Goal: Transaction & Acquisition: Purchase product/service

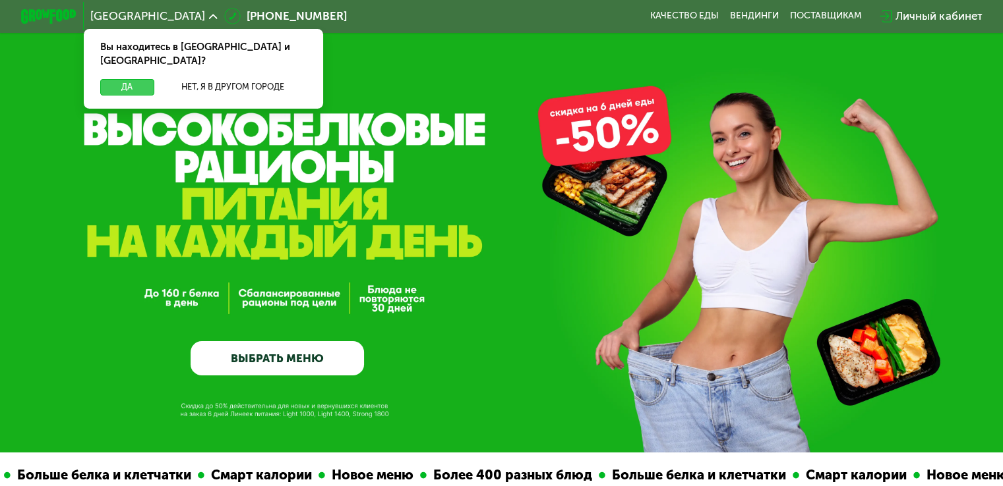
click at [140, 79] on button "Да" at bounding box center [126, 87] width 53 height 16
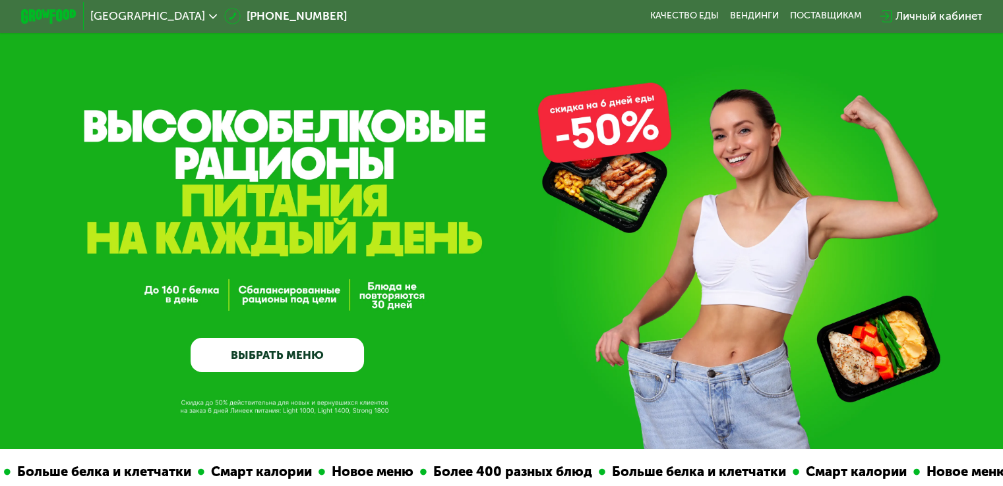
scroll to position [198, 0]
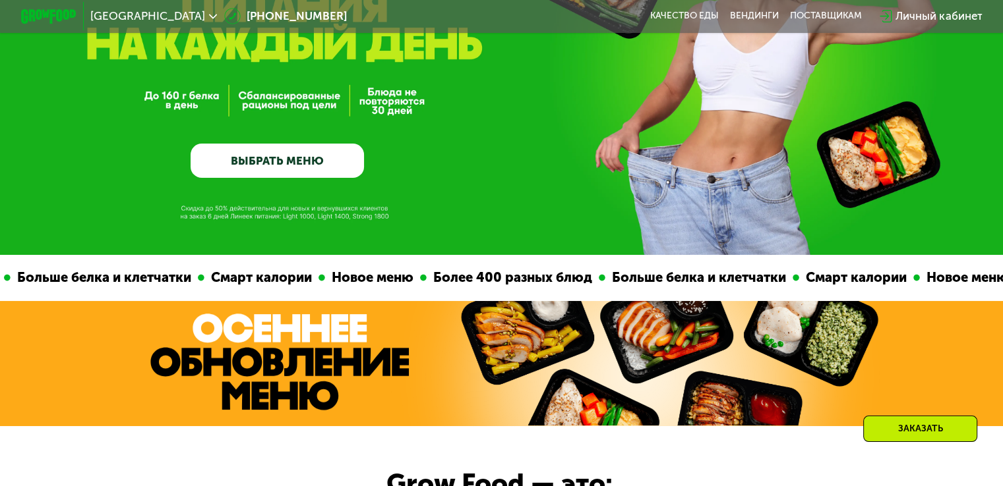
click at [303, 161] on link "ВЫБРАТЬ МЕНЮ" at bounding box center [276, 161] width 173 height 35
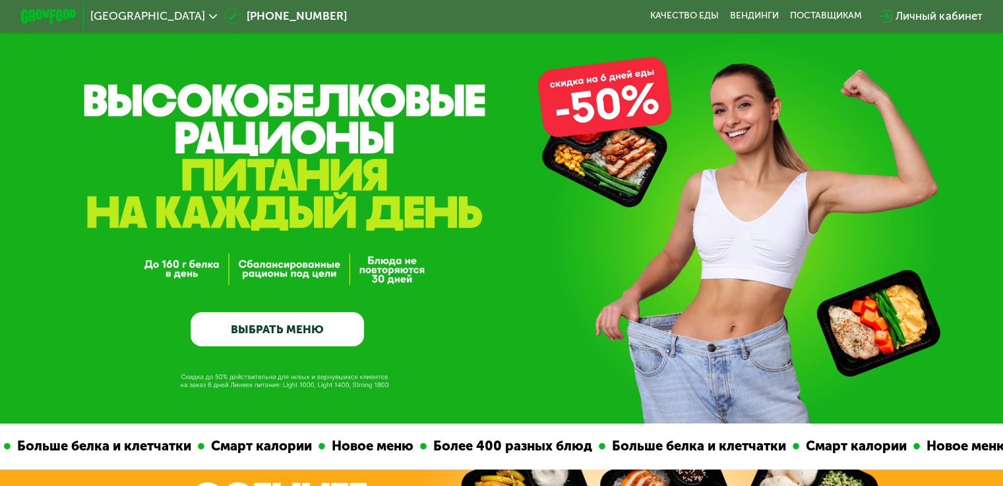
scroll to position [0, 0]
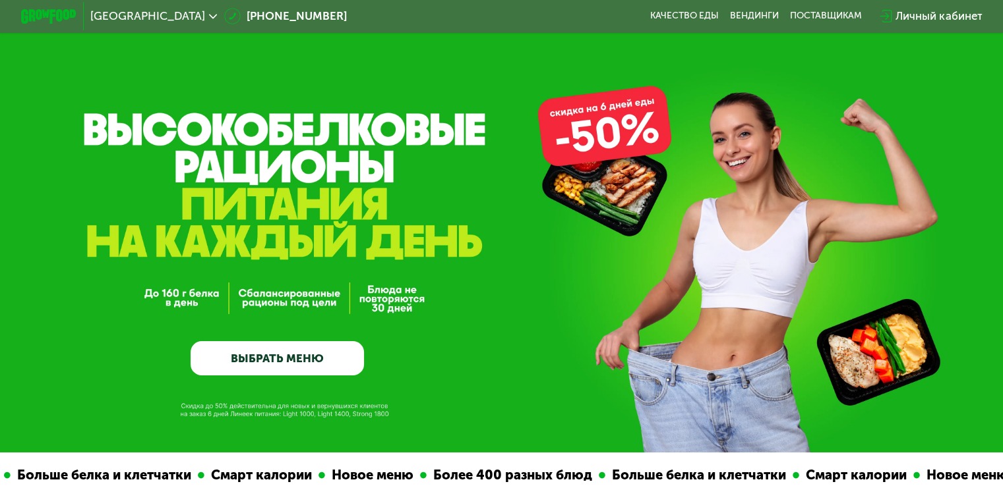
click at [948, 13] on div "Личный кабинет" at bounding box center [938, 16] width 86 height 16
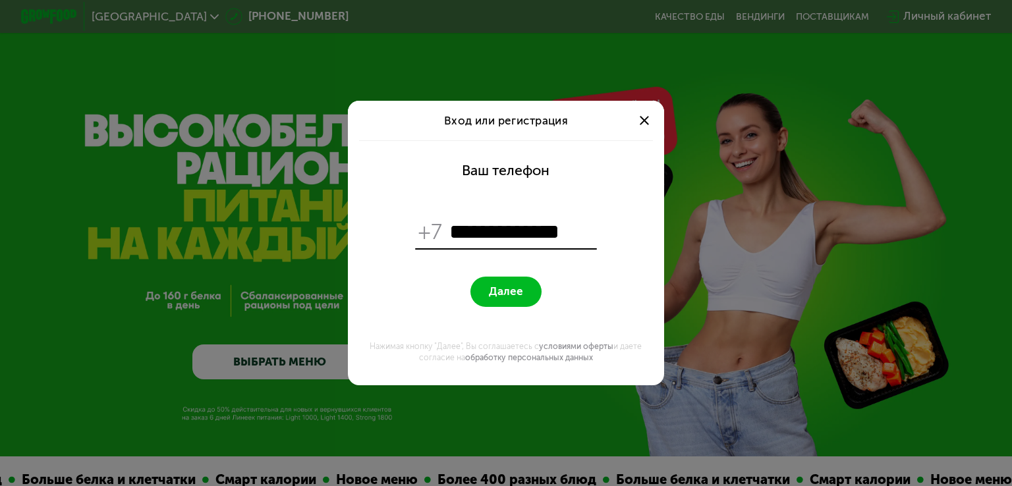
type input "**********"
click at [488, 288] on button "Далее" at bounding box center [506, 292] width 71 height 30
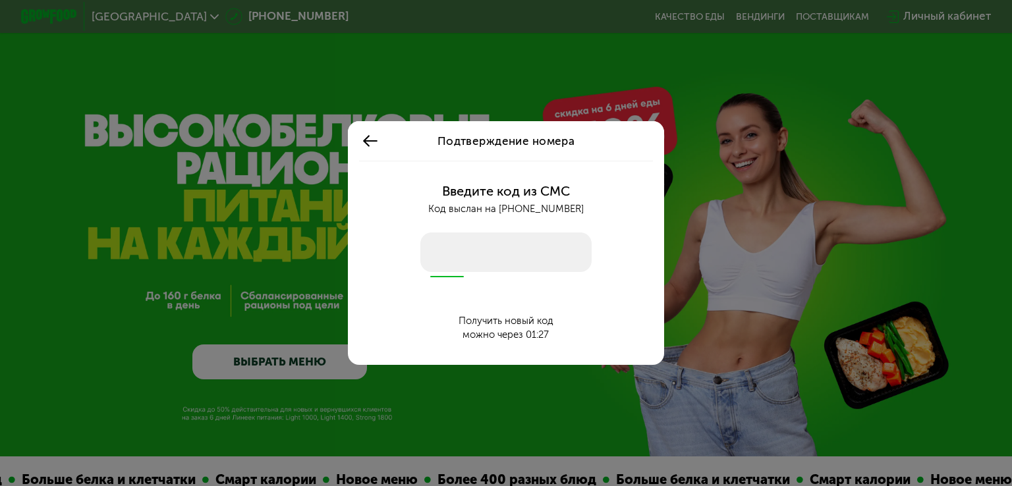
click at [514, 238] on input "number" at bounding box center [506, 253] width 171 height 40
type input "****"
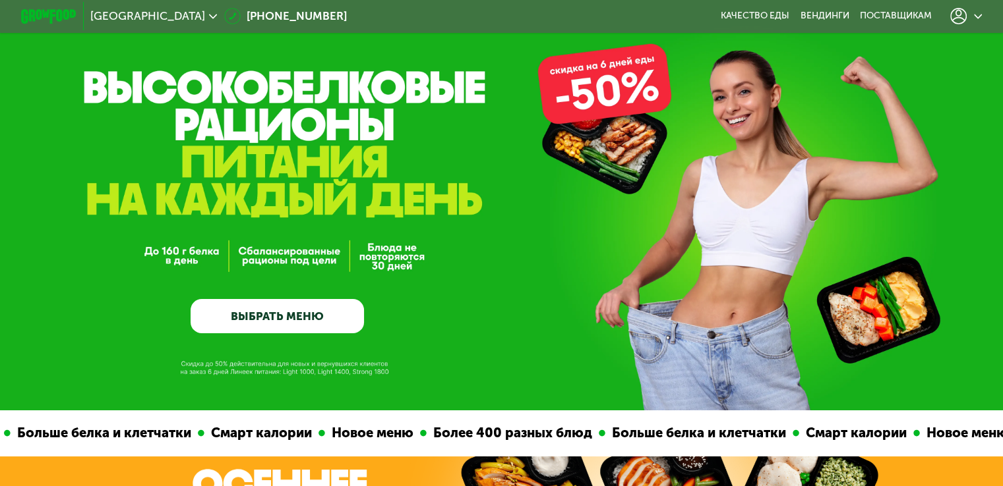
scroll to position [66, 0]
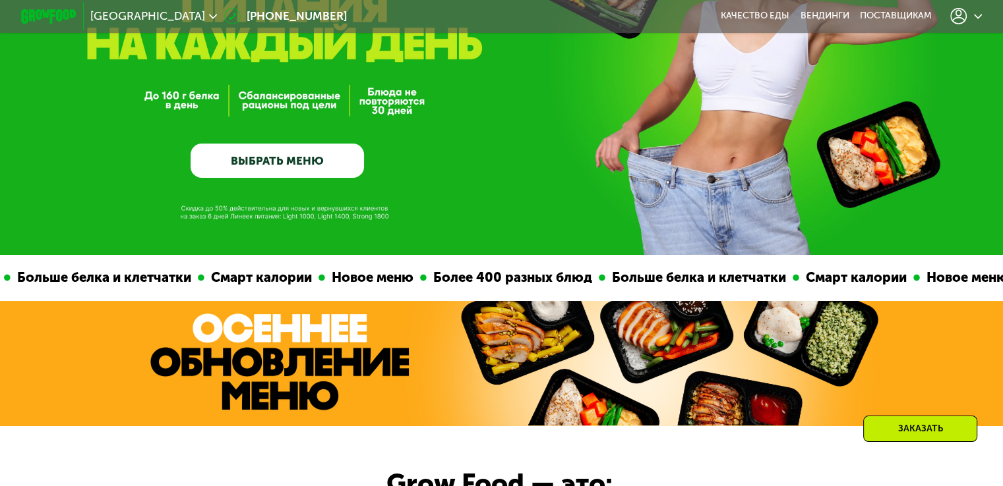
click at [273, 164] on link "ВЫБРАТЬ МЕНЮ" at bounding box center [276, 161] width 173 height 35
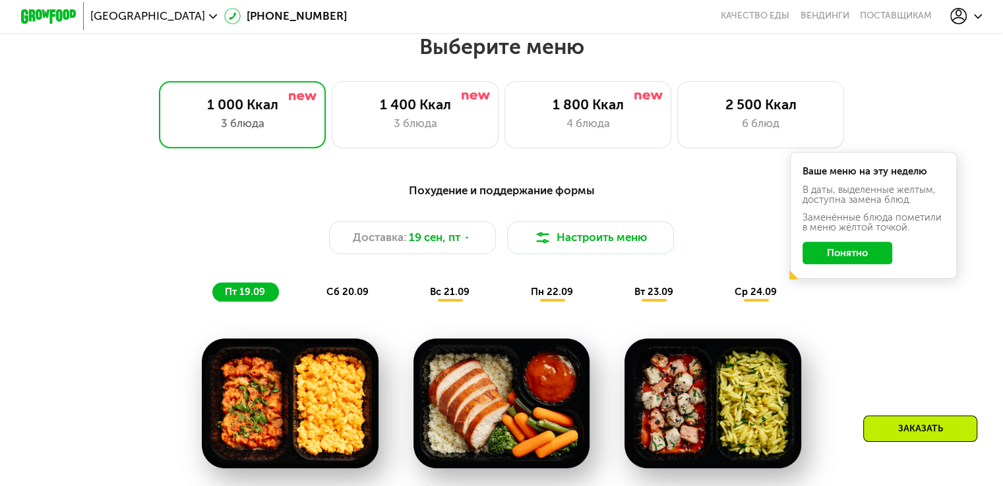
scroll to position [886, 0]
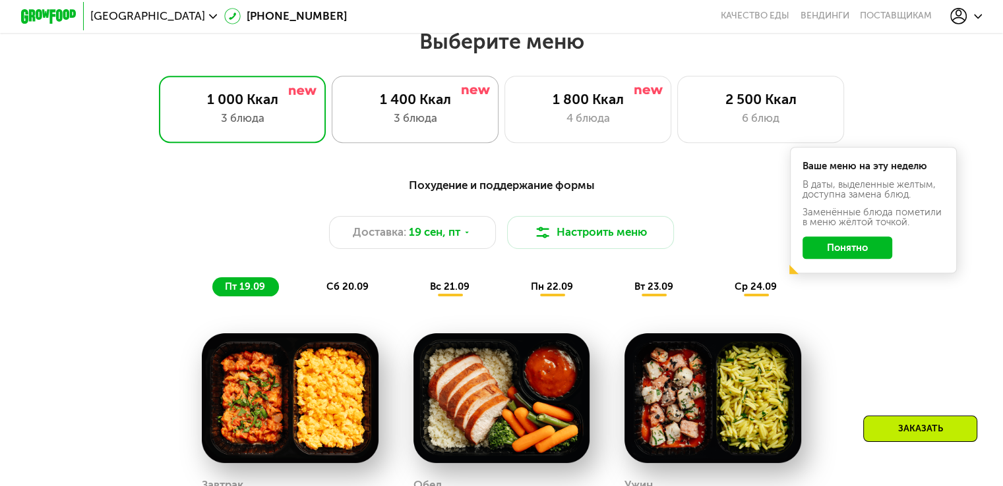
click at [383, 119] on div "3 блюда" at bounding box center [415, 118] width 138 height 16
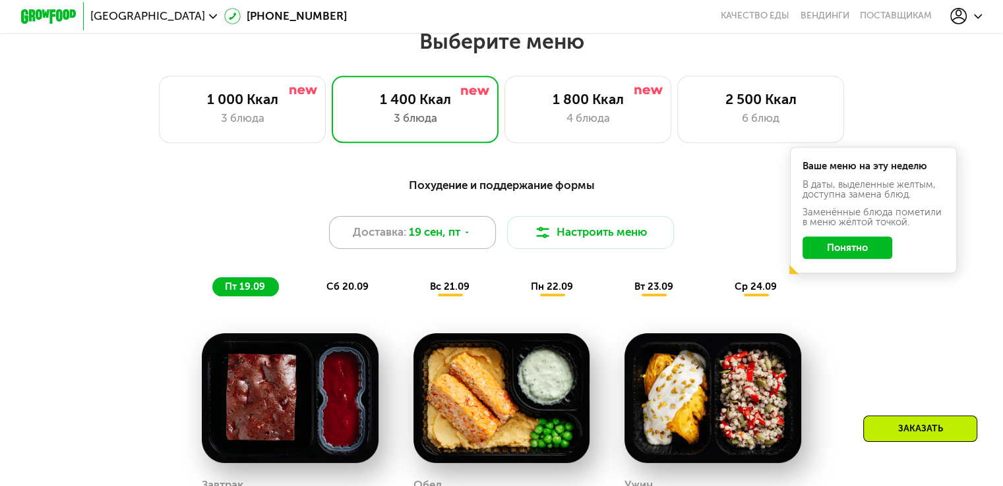
click at [464, 237] on icon at bounding box center [467, 233] width 9 height 9
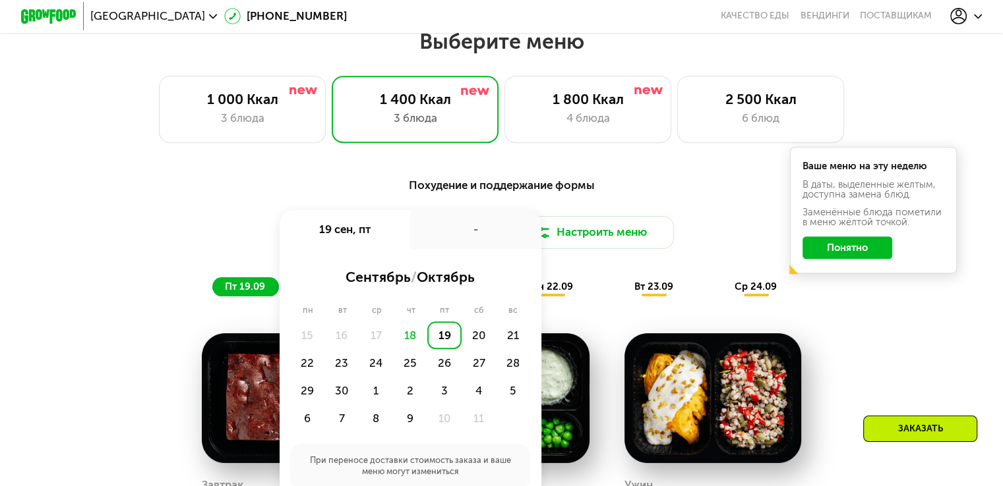
click at [613, 188] on div "Похудение и поддержание формы" at bounding box center [501, 185] width 825 height 17
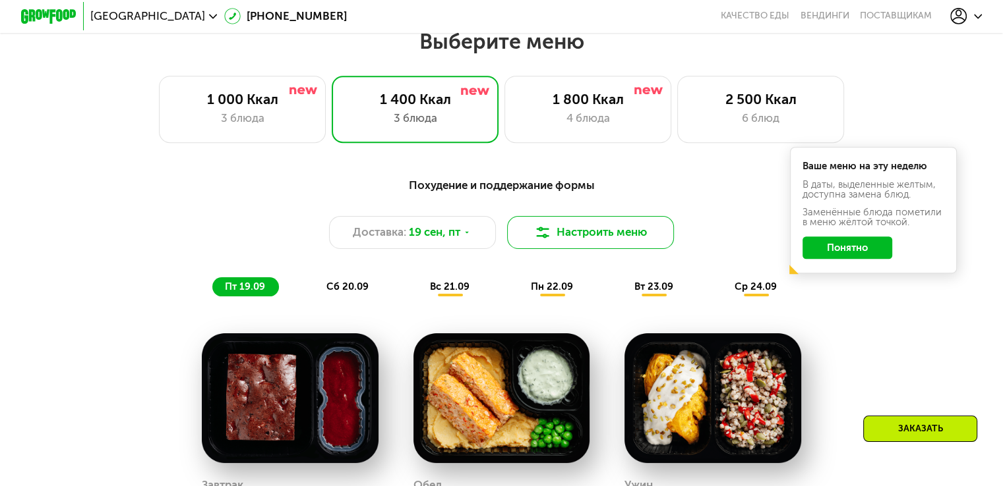
click at [622, 234] on button "Настроить меню" at bounding box center [590, 233] width 167 height 34
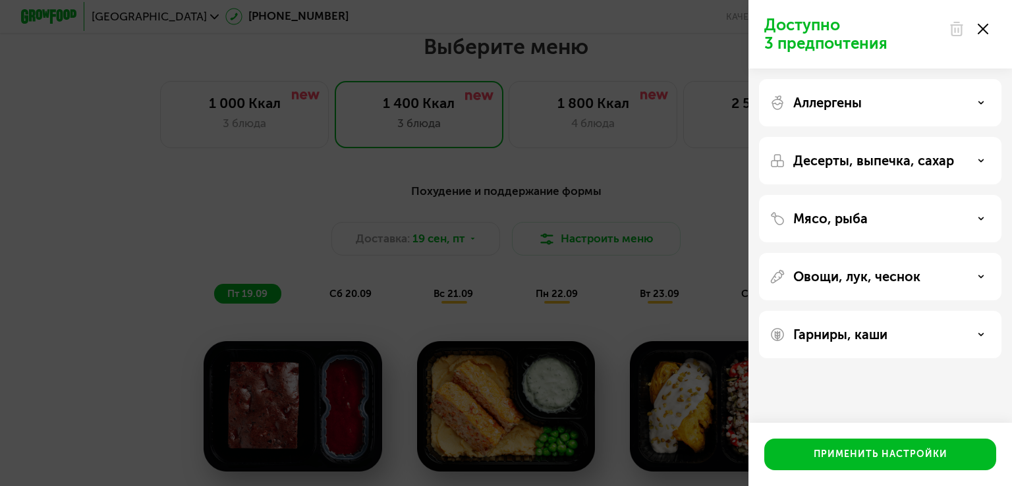
click at [927, 105] on div "Аллергены" at bounding box center [880, 103] width 221 height 16
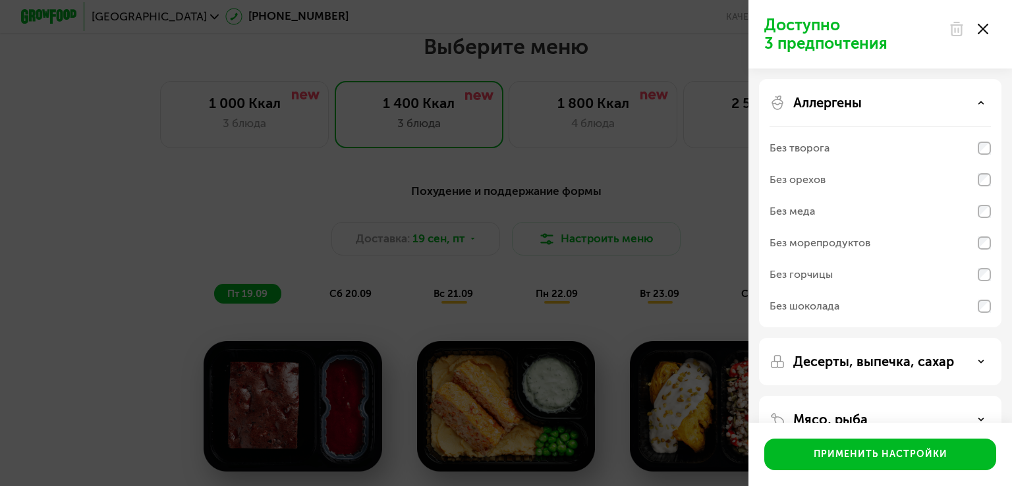
click at [973, 98] on div "Аллергены" at bounding box center [880, 103] width 221 height 16
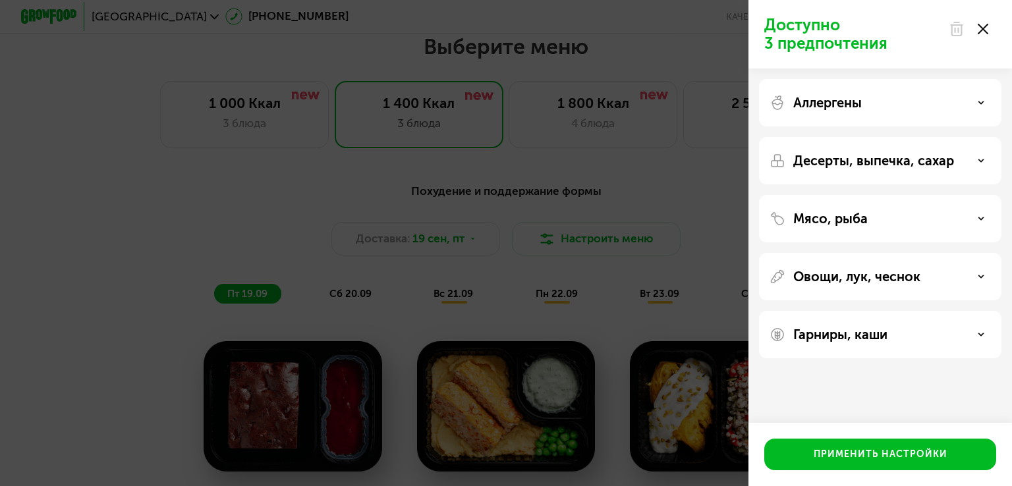
click at [941, 103] on div "Аллергены" at bounding box center [880, 103] width 221 height 16
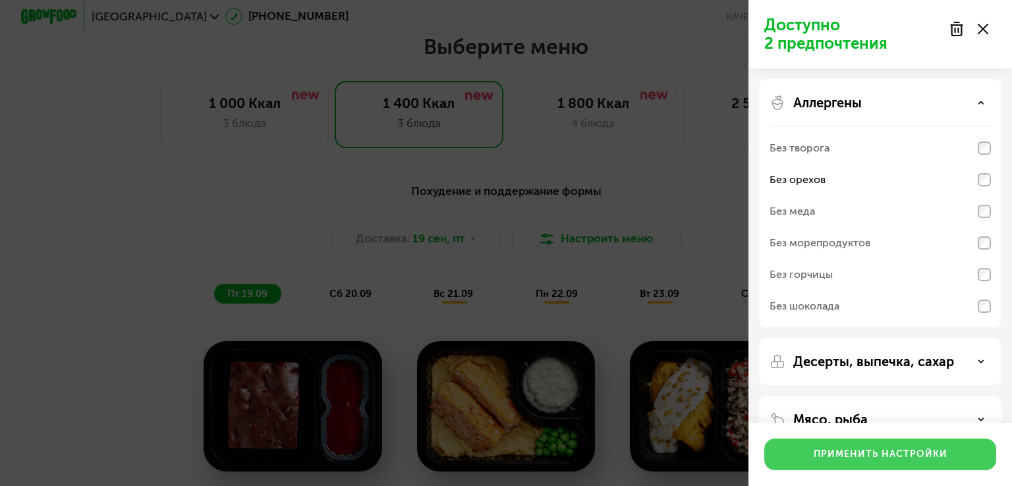
click at [866, 452] on div "Применить настройки" at bounding box center [881, 454] width 134 height 13
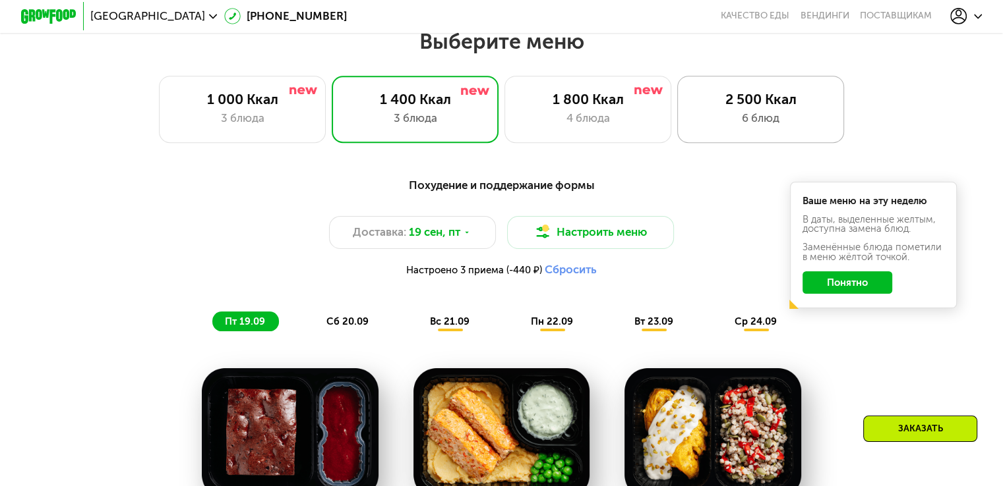
click at [749, 127] on div "6 блюд" at bounding box center [760, 118] width 138 height 16
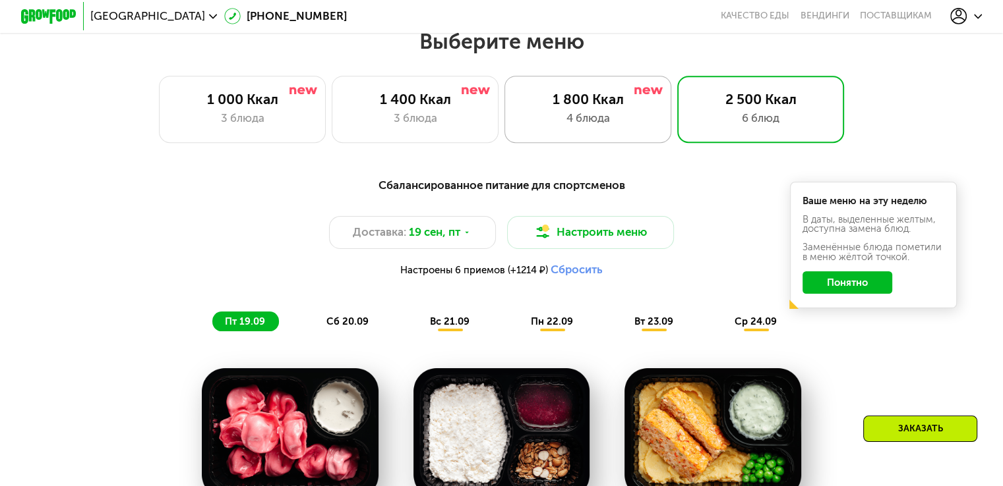
click at [562, 127] on div "4 блюда" at bounding box center [588, 118] width 138 height 16
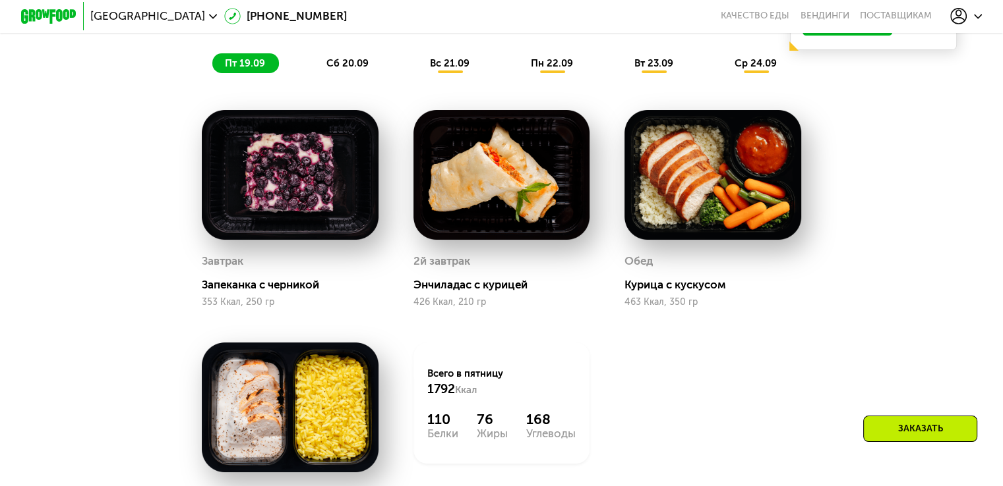
scroll to position [1018, 0]
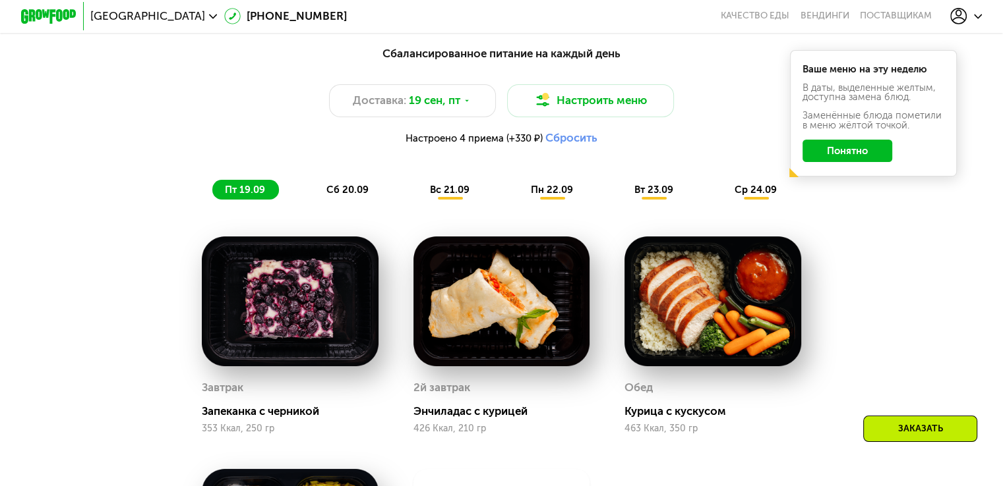
click at [345, 190] on span "сб 20.09" at bounding box center [347, 190] width 42 height 12
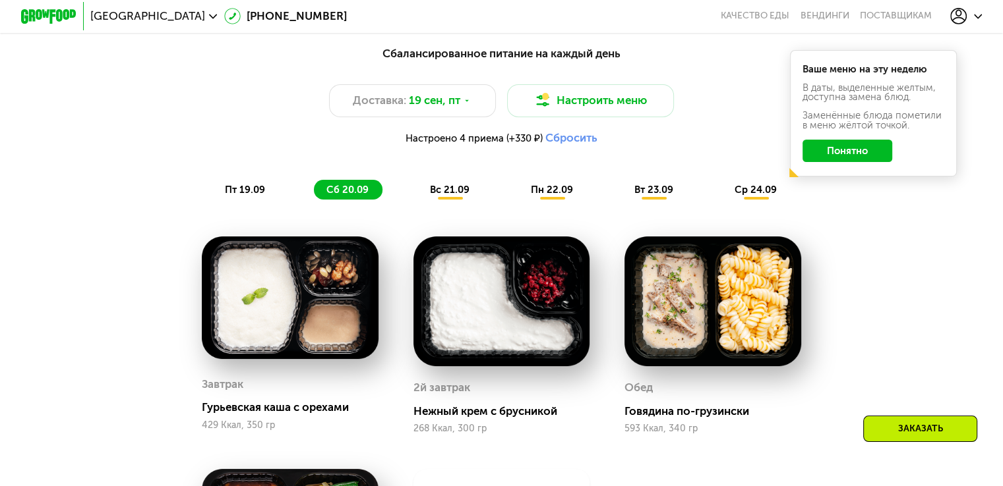
click at [844, 156] on button "Понятно" at bounding box center [847, 151] width 90 height 22
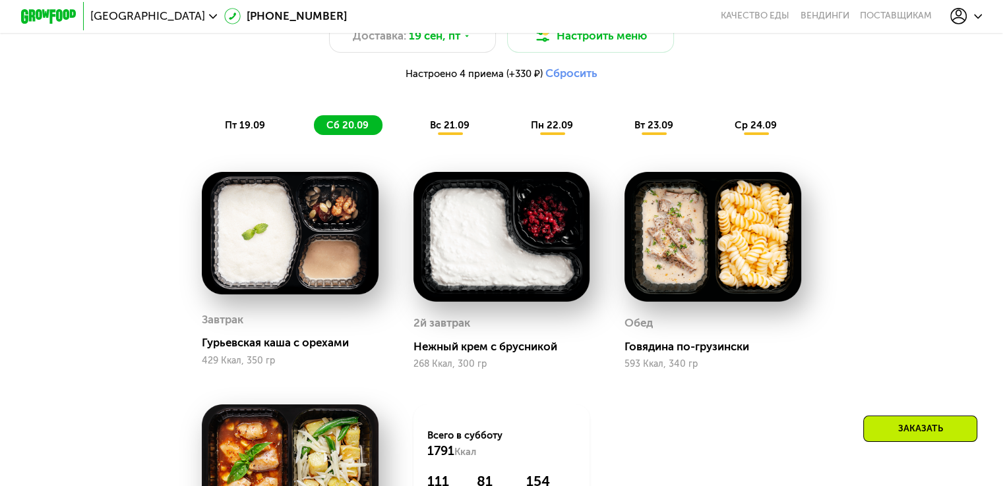
scroll to position [1149, 0]
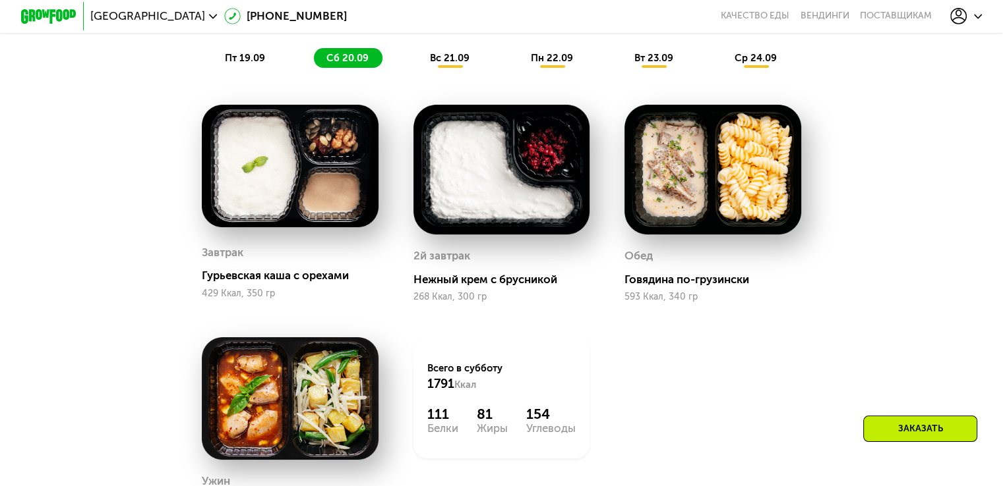
click at [450, 68] on div "вс 21.09" at bounding box center [450, 58] width 66 height 20
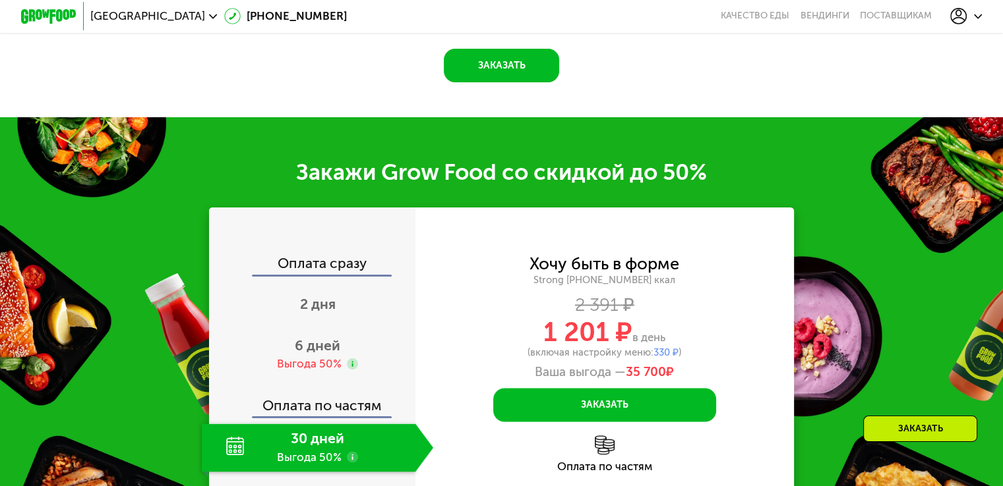
scroll to position [1940, 0]
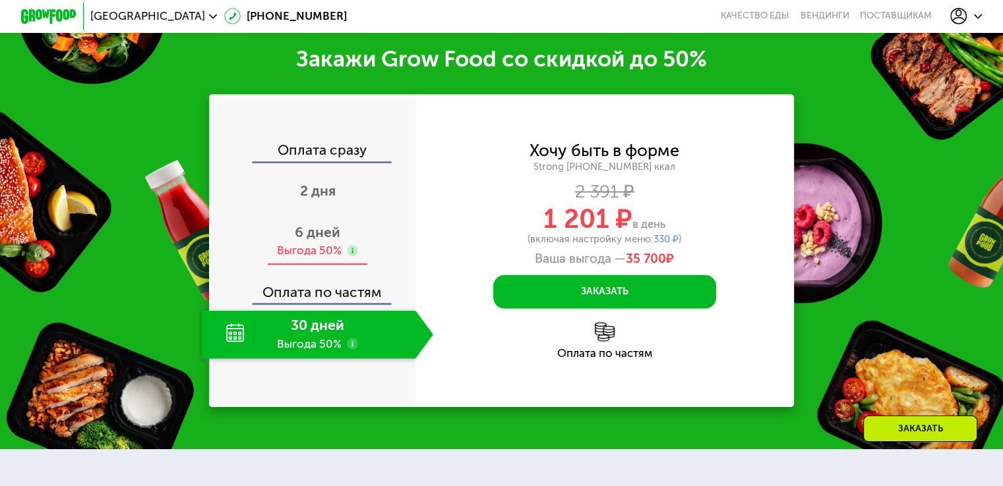
click at [319, 241] on span "6 дней" at bounding box center [317, 232] width 45 height 16
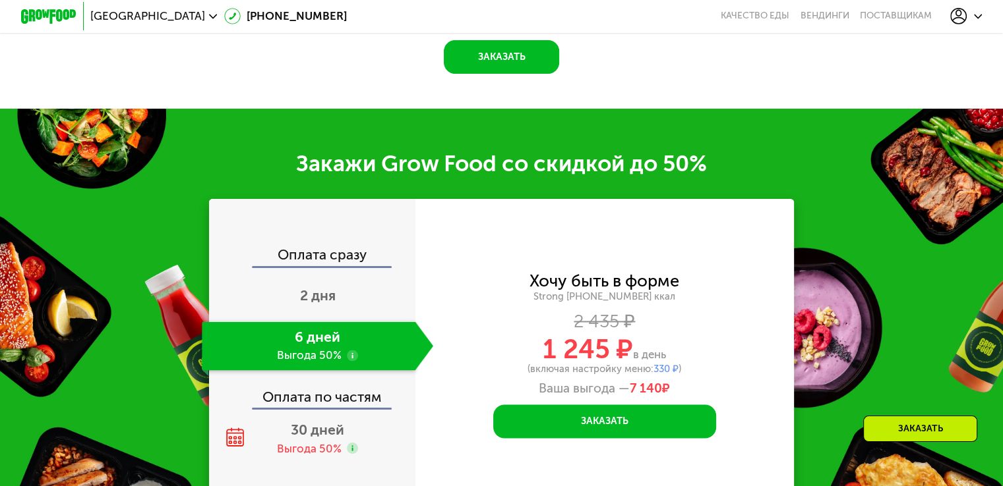
scroll to position [2006, 0]
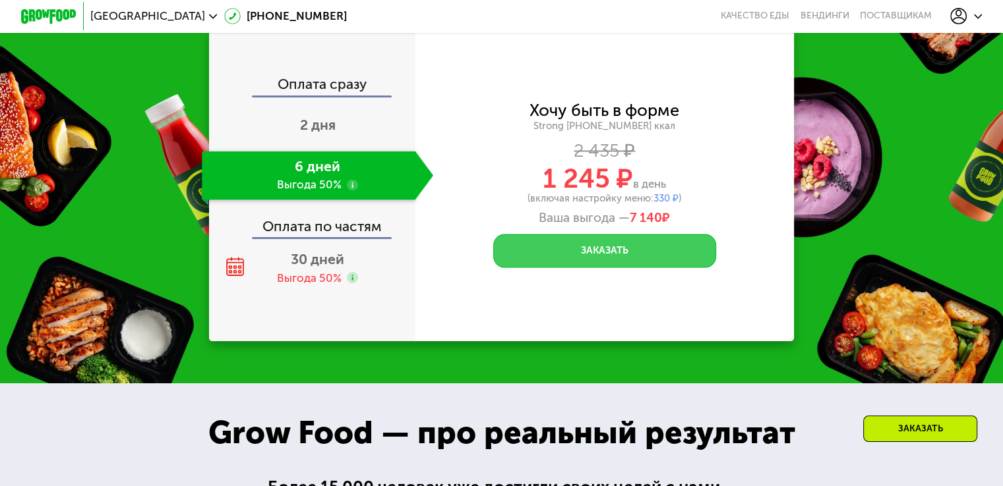
click at [601, 268] on button "Заказать" at bounding box center [604, 251] width 223 height 34
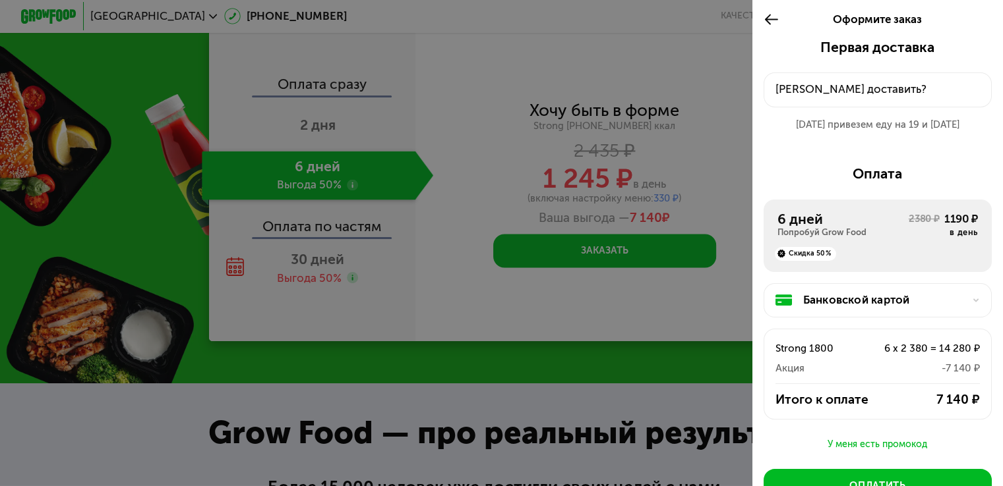
click at [769, 20] on use at bounding box center [771, 20] width 13 height 11
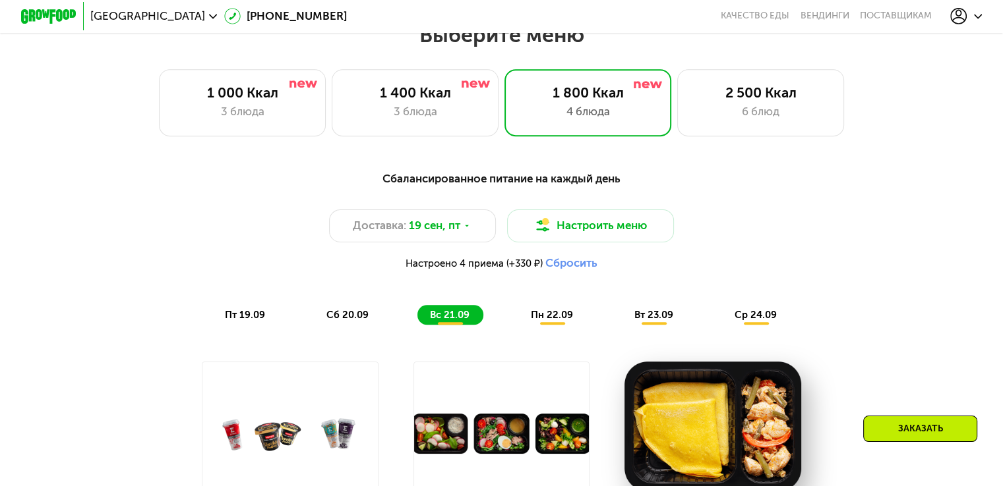
scroll to position [886, 0]
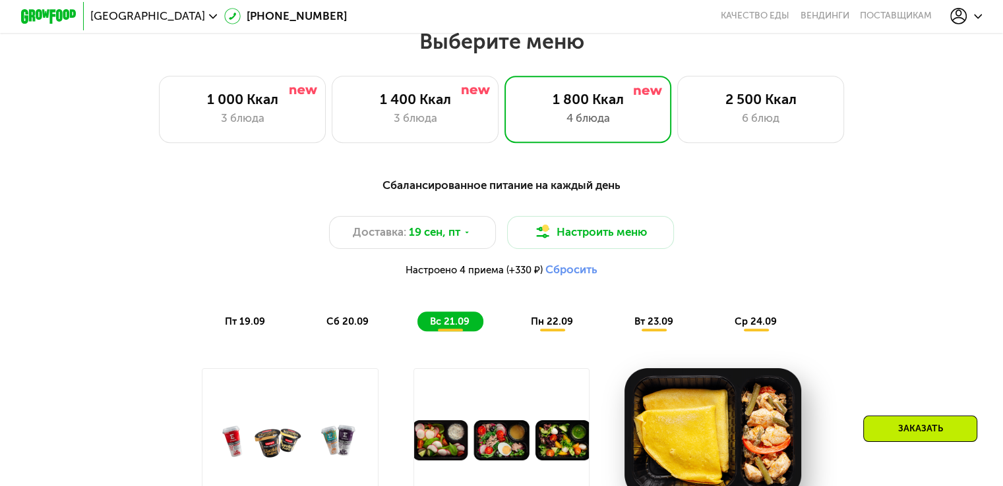
click at [339, 328] on span "сб 20.09" at bounding box center [347, 322] width 42 height 12
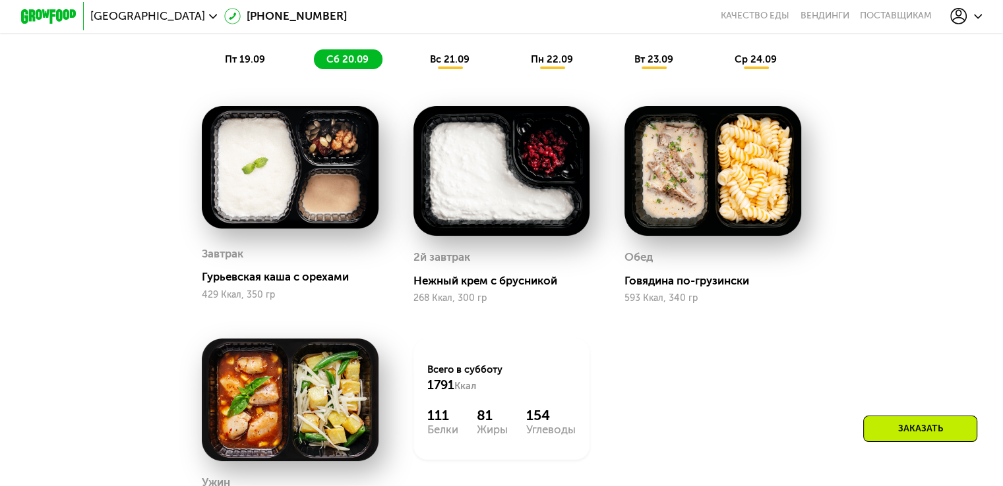
scroll to position [1149, 0]
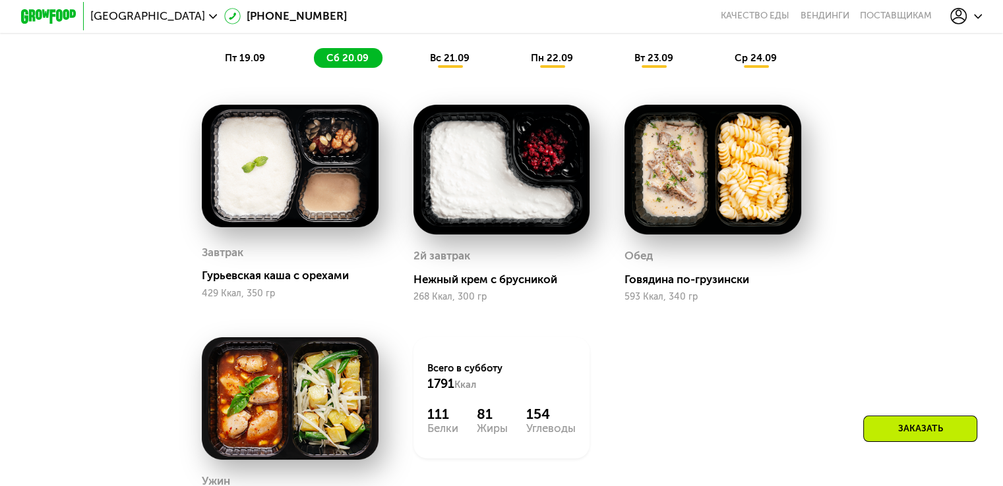
click at [464, 64] on span "вс 21.09" at bounding box center [450, 58] width 40 height 12
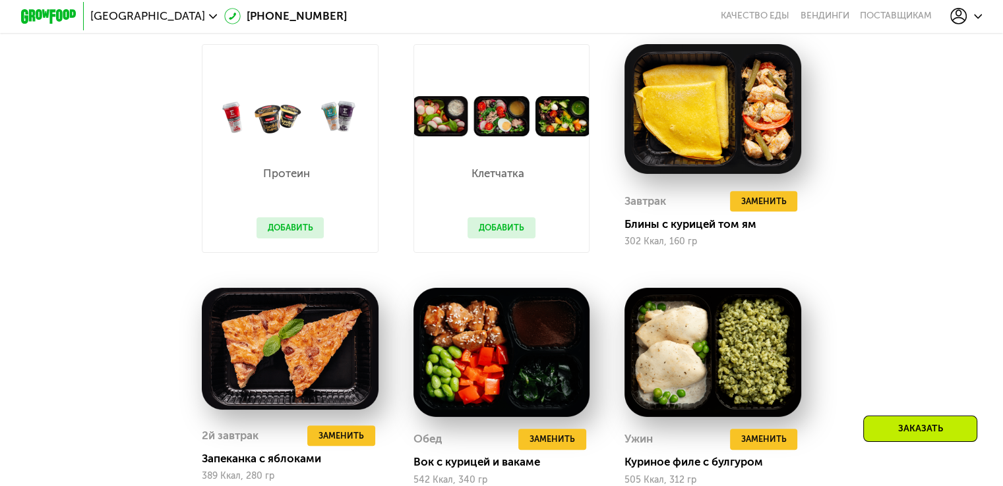
scroll to position [1281, 0]
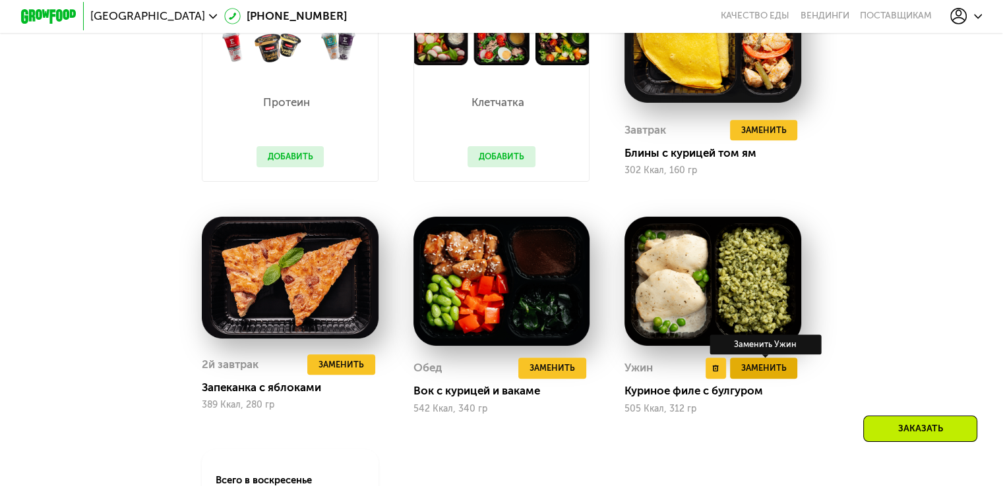
click at [747, 375] on span "Заменить" at bounding box center [762, 368] width 45 height 14
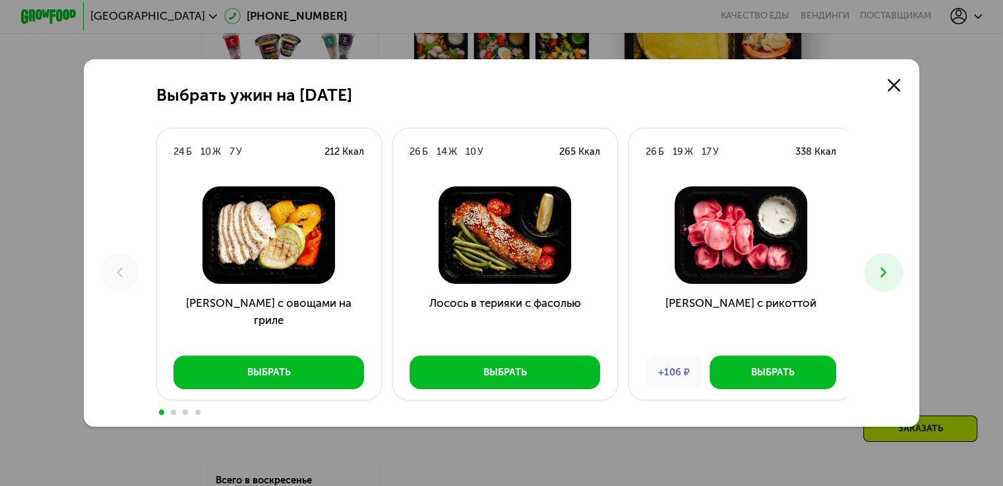
scroll to position [1347, 0]
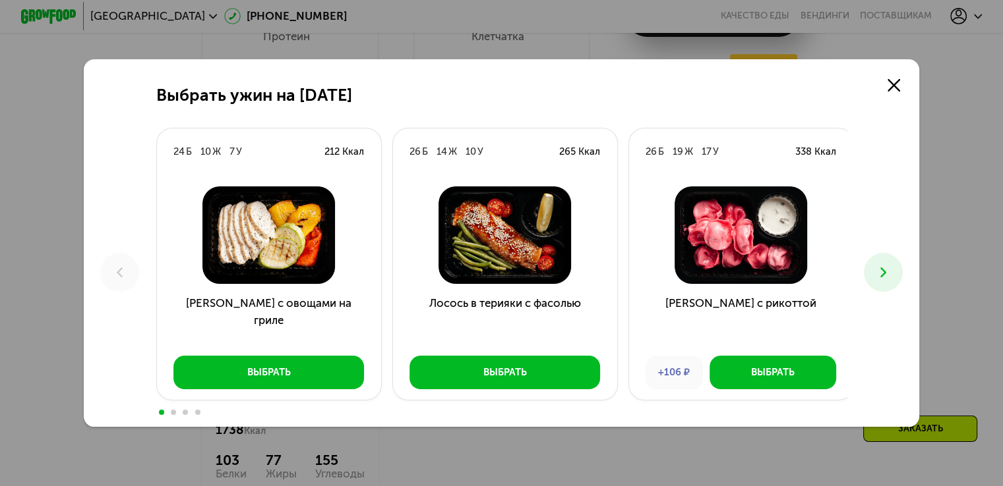
click at [301, 260] on img at bounding box center [268, 236] width 202 height 98
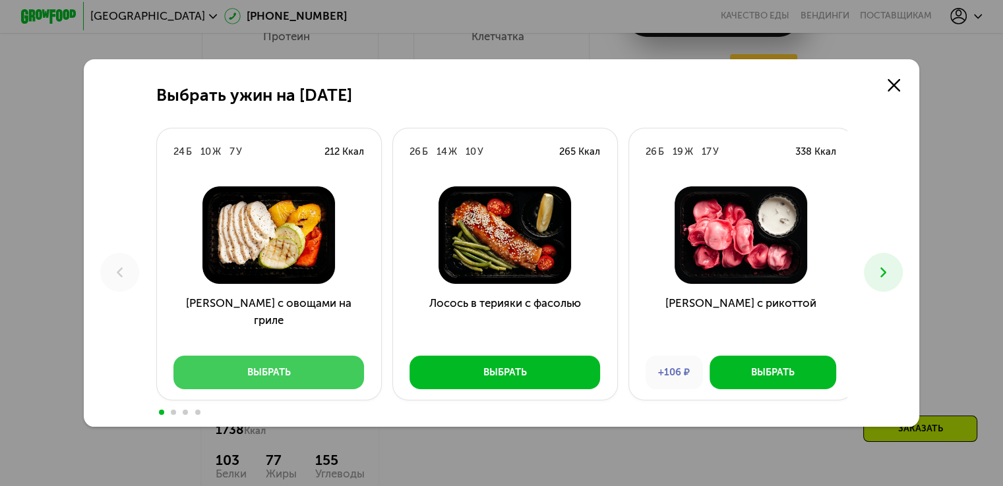
click at [287, 372] on div "Выбрать" at bounding box center [269, 373] width 44 height 14
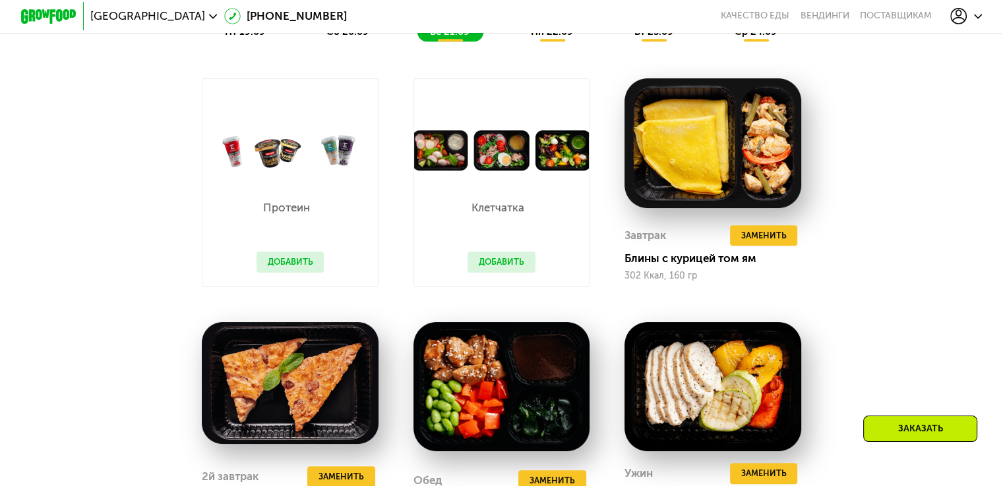
scroll to position [1084, 0]
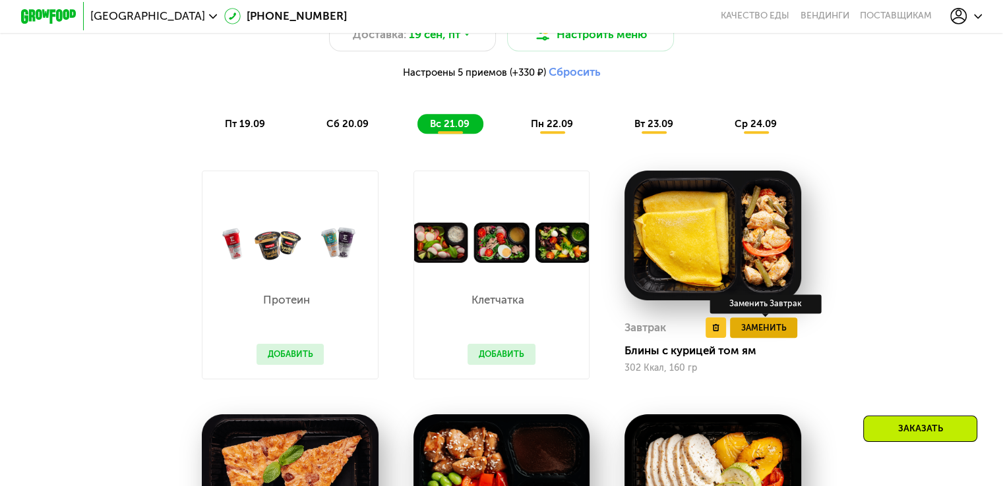
click at [778, 330] on span "Заменить" at bounding box center [762, 328] width 45 height 14
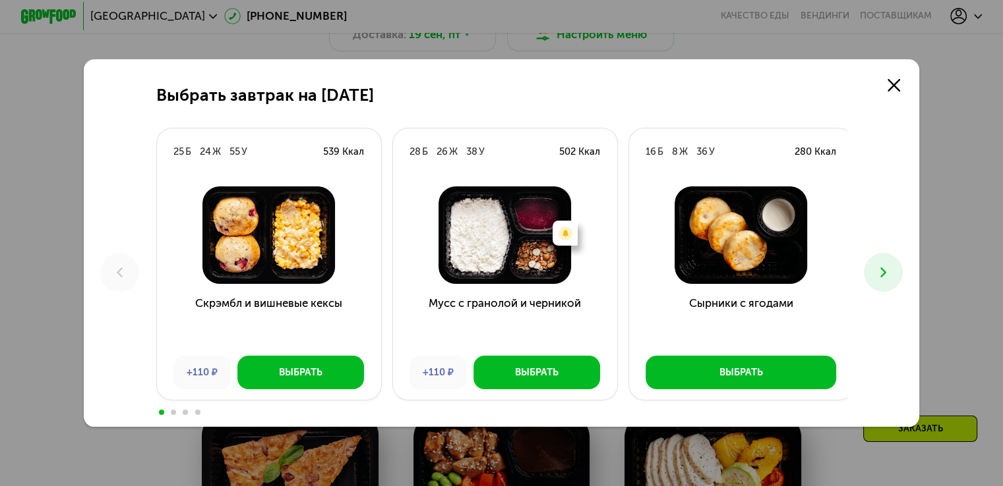
click at [881, 267] on icon at bounding box center [883, 272] width 16 height 16
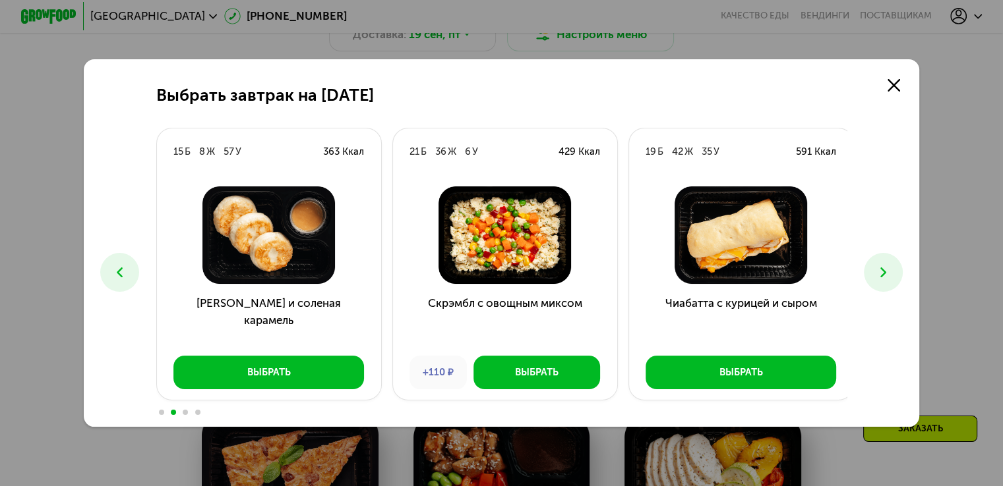
click at [763, 253] on img at bounding box center [740, 236] width 202 height 98
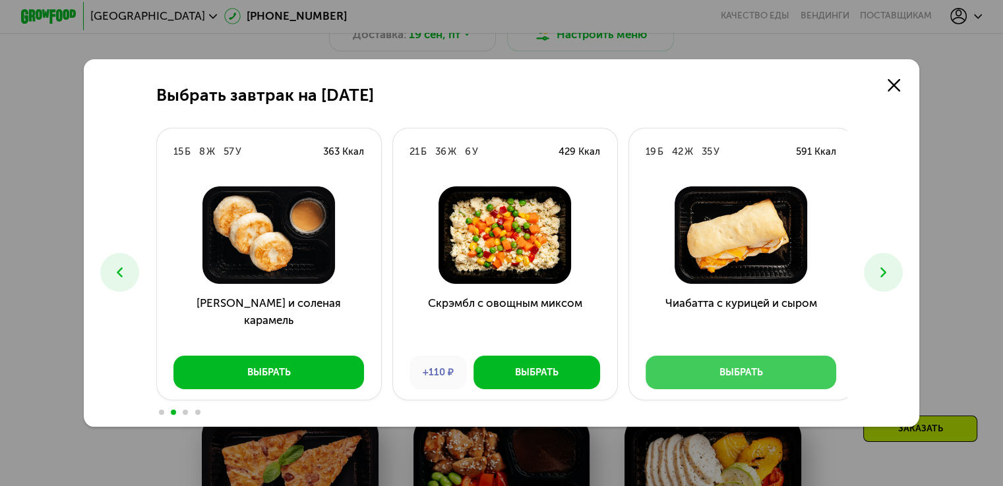
click at [731, 384] on button "Выбрать" at bounding box center [740, 373] width 190 height 34
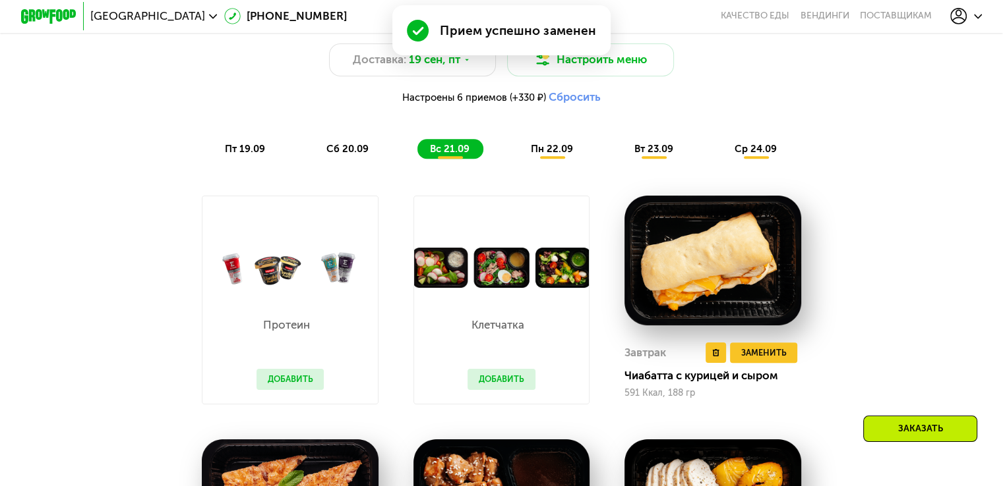
scroll to position [886, 0]
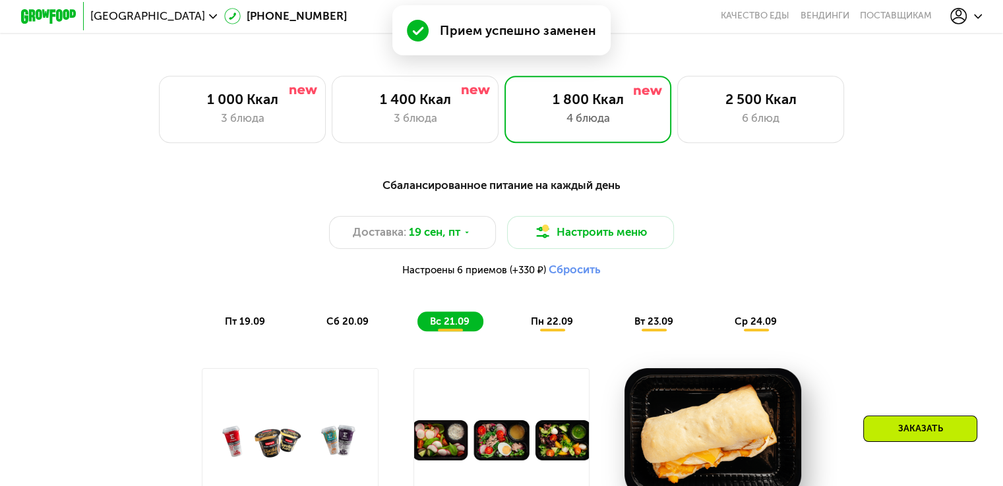
click at [567, 326] on span "пн 22.09" at bounding box center [552, 322] width 42 height 12
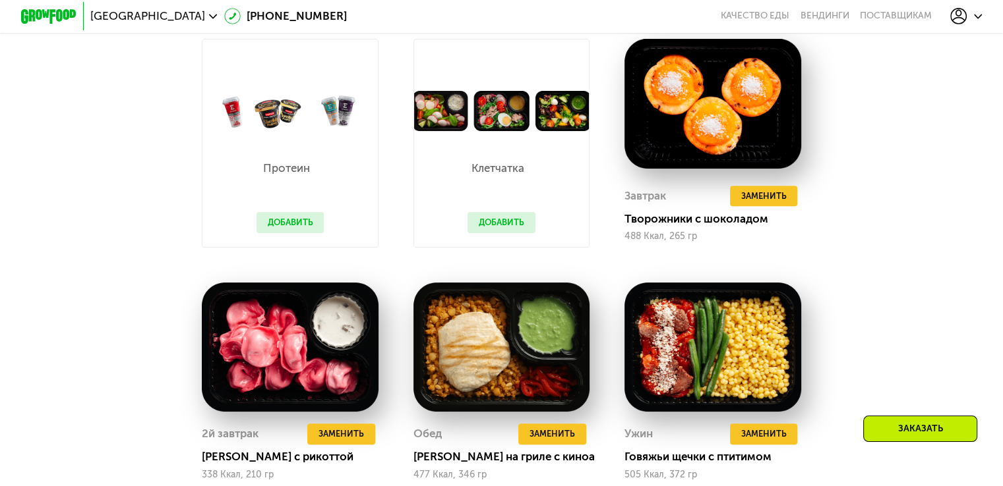
scroll to position [1018, 0]
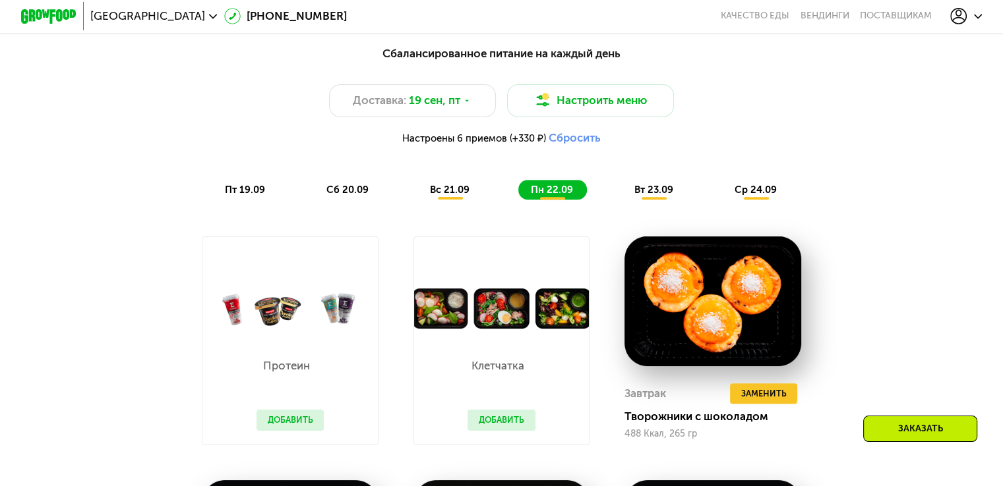
click at [670, 196] on span "вт 23.09" at bounding box center [653, 190] width 39 height 12
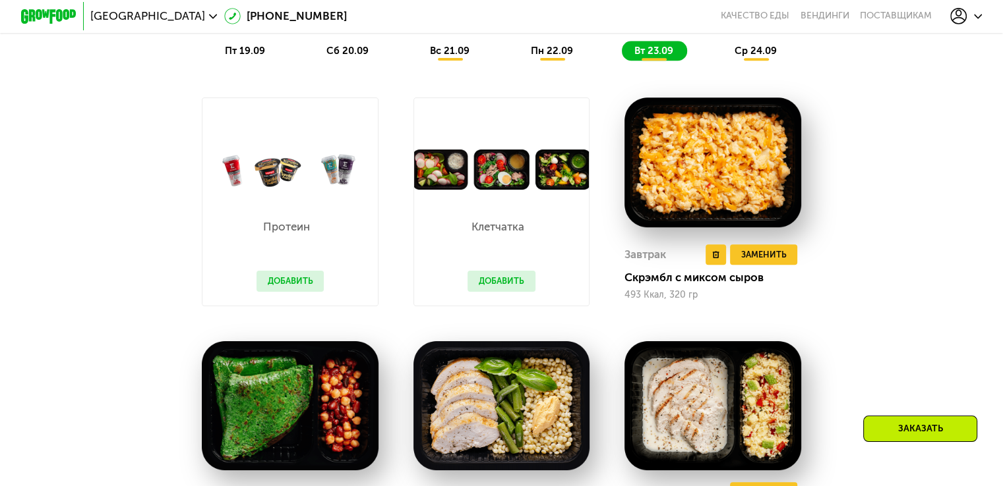
scroll to position [1149, 0]
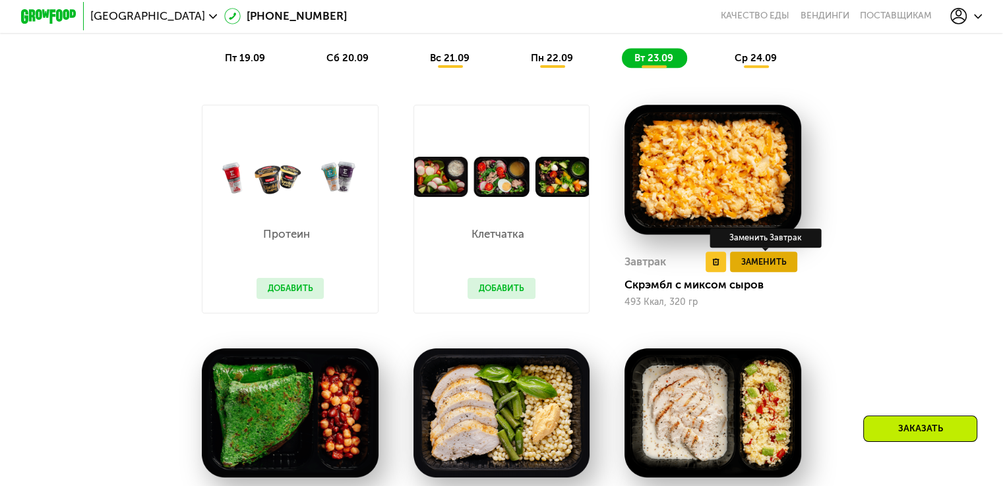
click at [757, 267] on span "Заменить" at bounding box center [762, 262] width 45 height 14
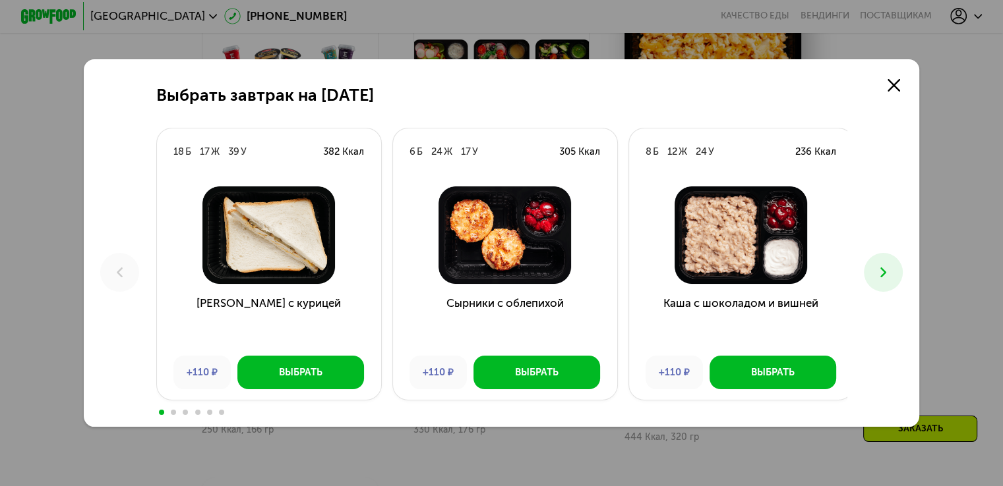
scroll to position [1347, 0]
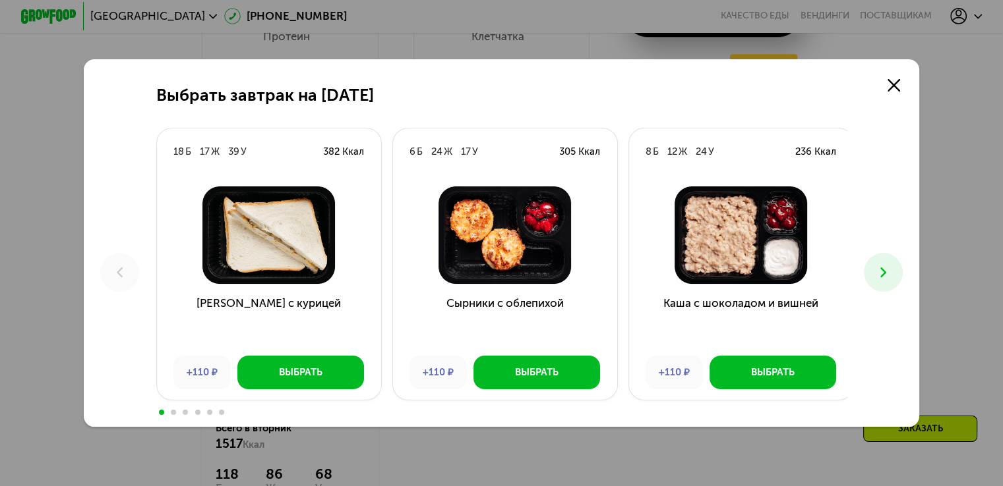
click at [891, 268] on icon at bounding box center [883, 272] width 16 height 16
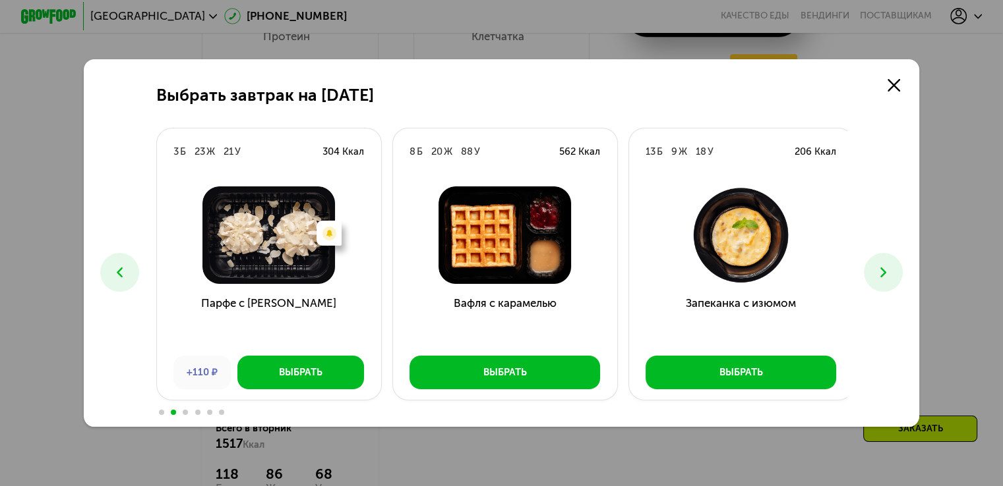
click at [891, 268] on icon at bounding box center [883, 272] width 16 height 16
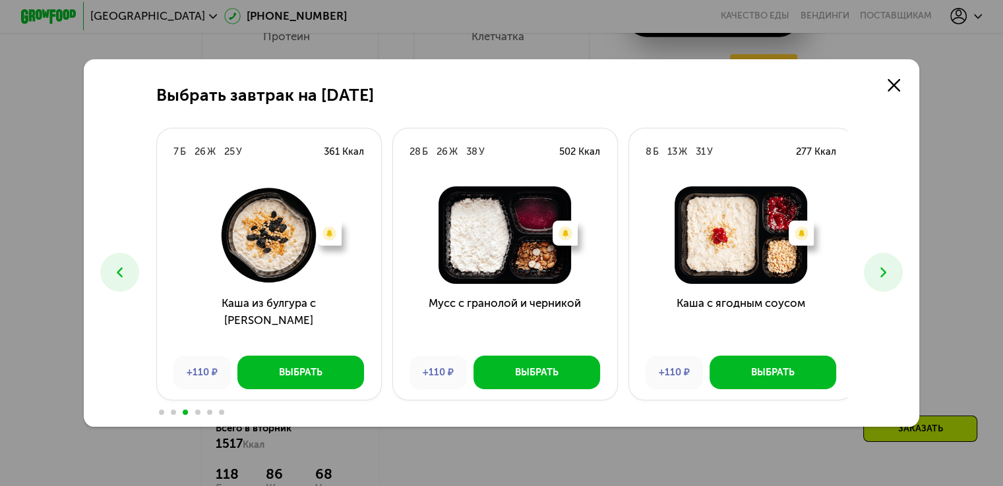
click at [891, 268] on icon at bounding box center [883, 272] width 16 height 16
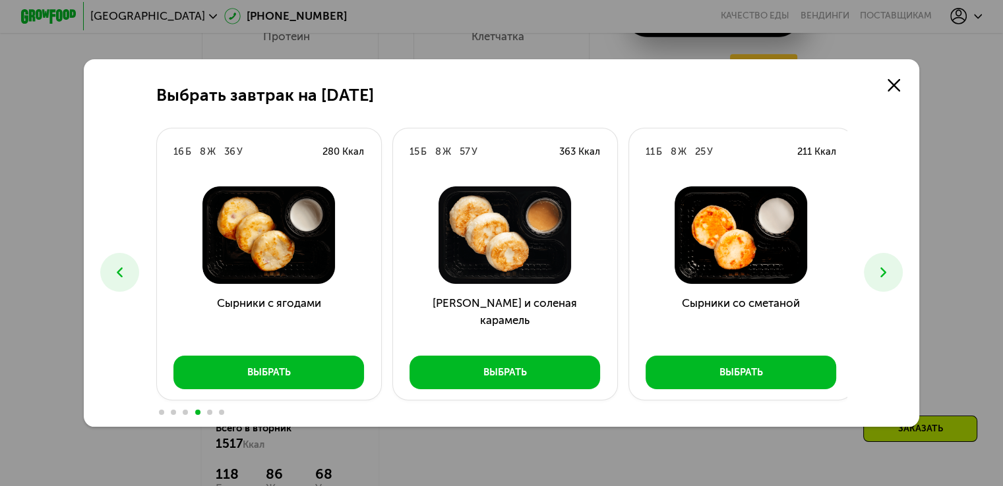
click at [891, 268] on icon at bounding box center [883, 272] width 16 height 16
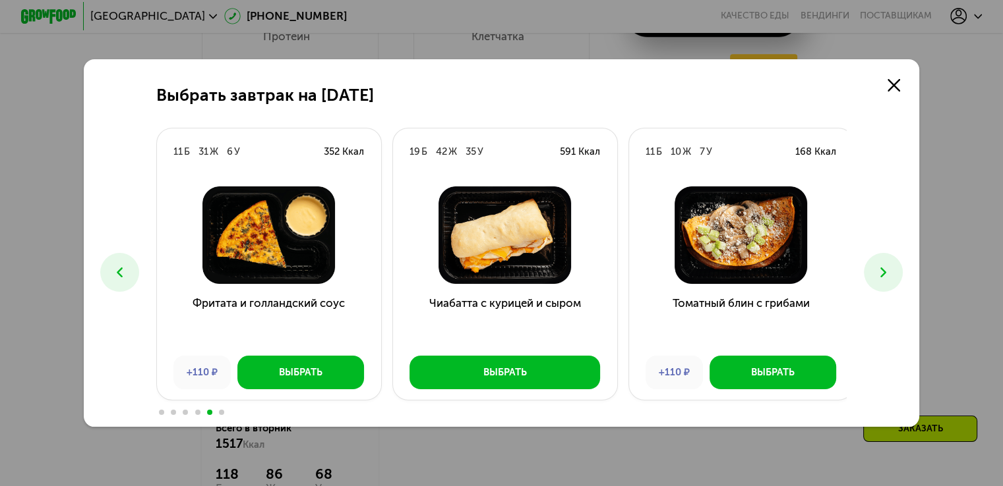
click at [891, 268] on icon at bounding box center [883, 272] width 16 height 16
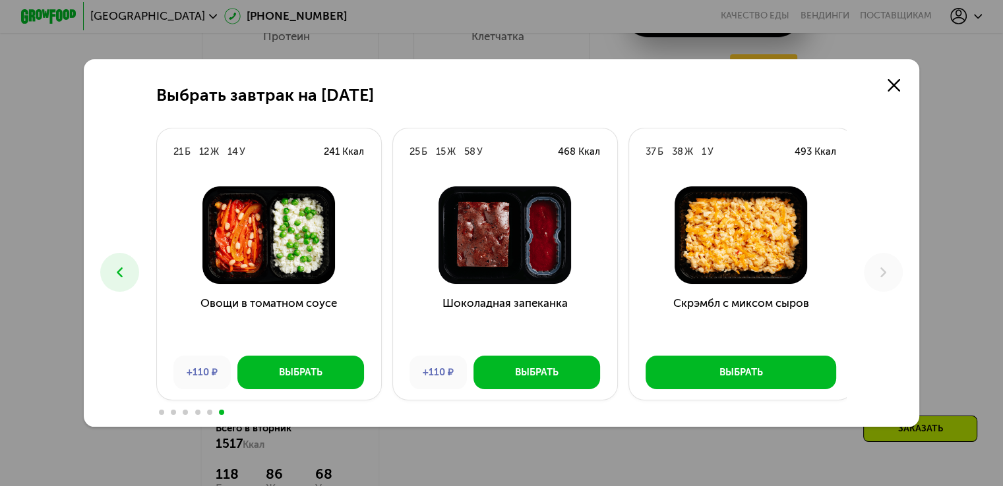
click at [132, 264] on button at bounding box center [119, 272] width 39 height 39
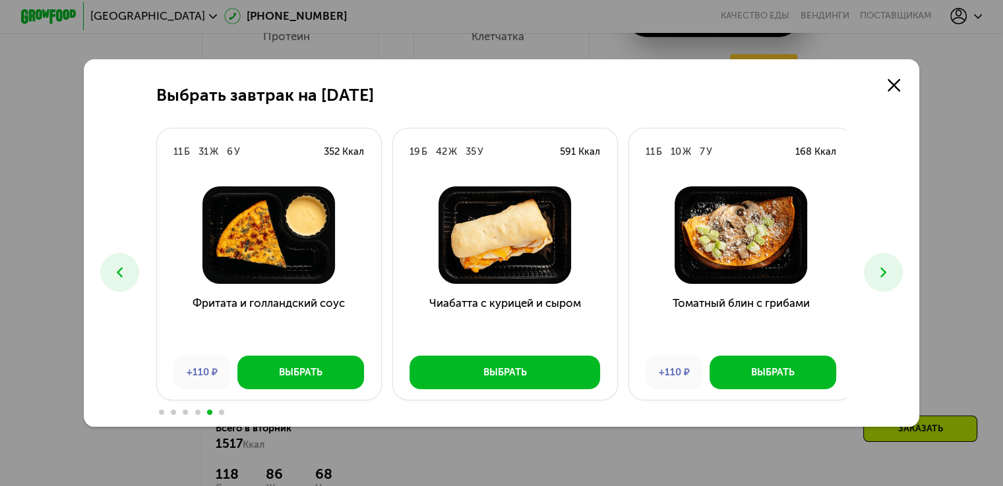
click at [132, 264] on button at bounding box center [119, 272] width 39 height 39
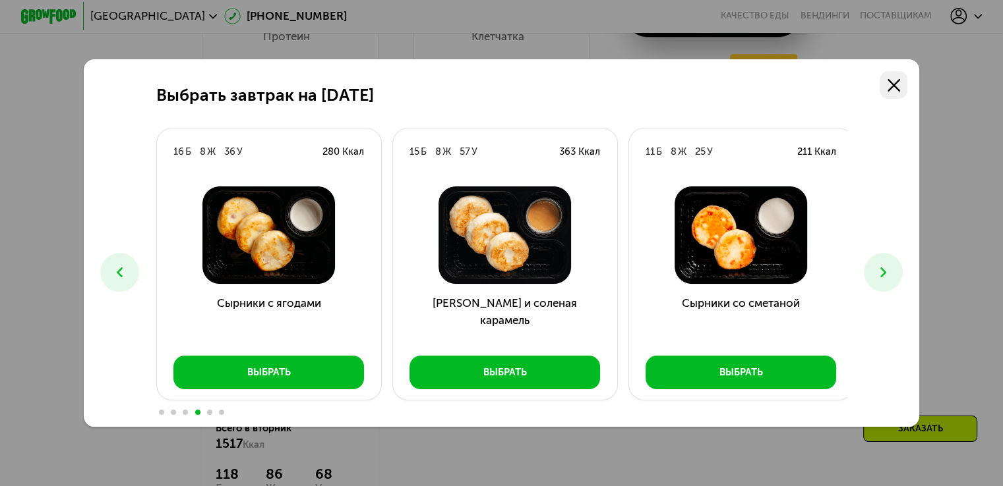
click at [888, 89] on link at bounding box center [893, 85] width 28 height 28
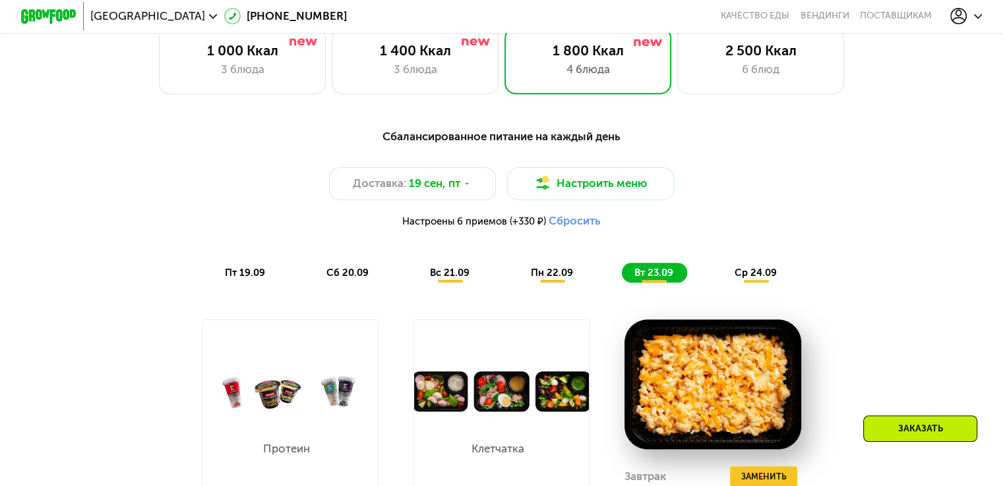
scroll to position [886, 0]
